Goal: Transaction & Acquisition: Download file/media

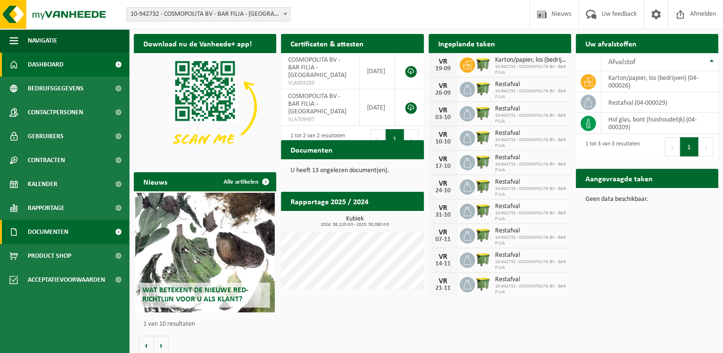
click at [52, 239] on span "Documenten" at bounding box center [48, 232] width 41 height 24
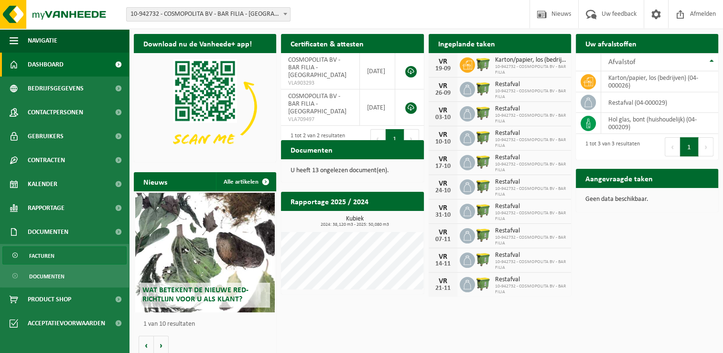
click at [47, 262] on span "Facturen" at bounding box center [41, 256] width 25 height 18
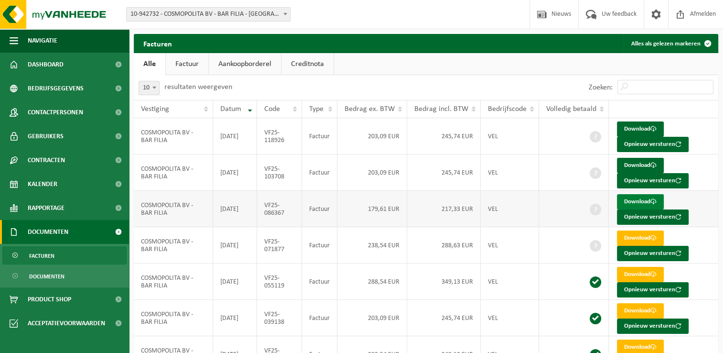
click at [632, 201] on link "Download" at bounding box center [640, 201] width 47 height 15
click at [643, 165] on link "Download" at bounding box center [640, 165] width 47 height 15
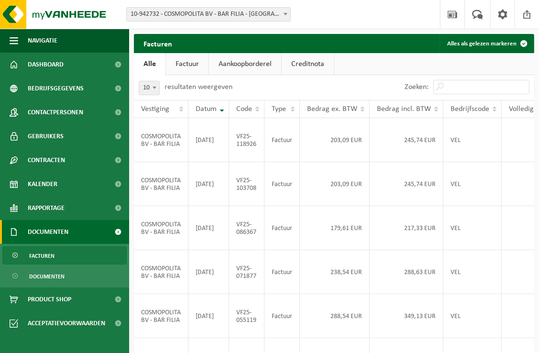
click at [449, 56] on ul "Alle Factuur Aankoopborderel Creditnota" at bounding box center [334, 64] width 400 height 22
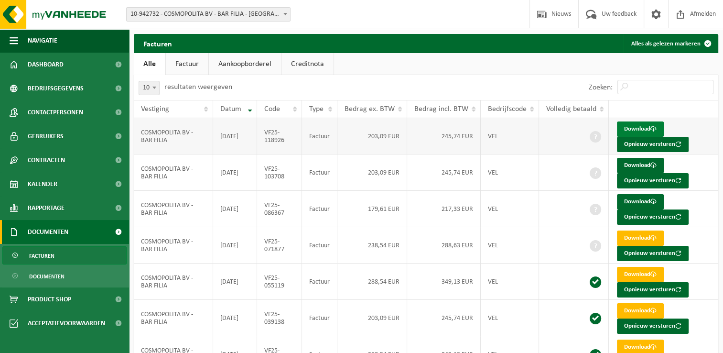
click at [643, 130] on link "Download" at bounding box center [640, 128] width 47 height 15
click at [73, 194] on link "Kalender" at bounding box center [64, 184] width 129 height 24
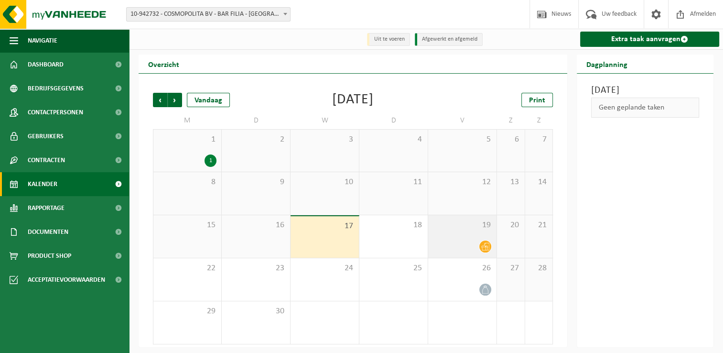
click at [464, 244] on div at bounding box center [462, 246] width 59 height 13
